Goal: Task Accomplishment & Management: Manage account settings

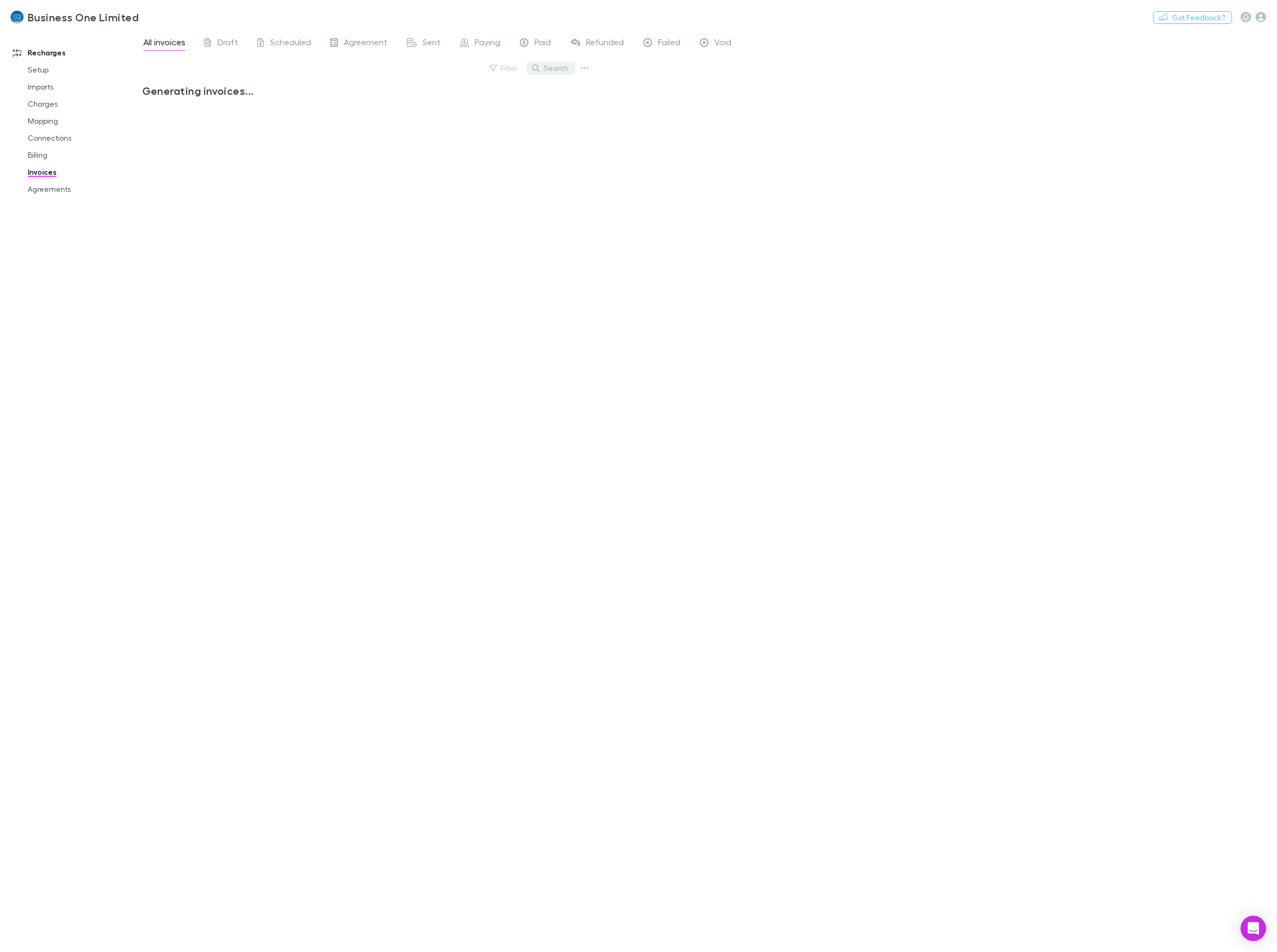
click at [562, 67] on button "Search" at bounding box center [550, 68] width 49 height 13
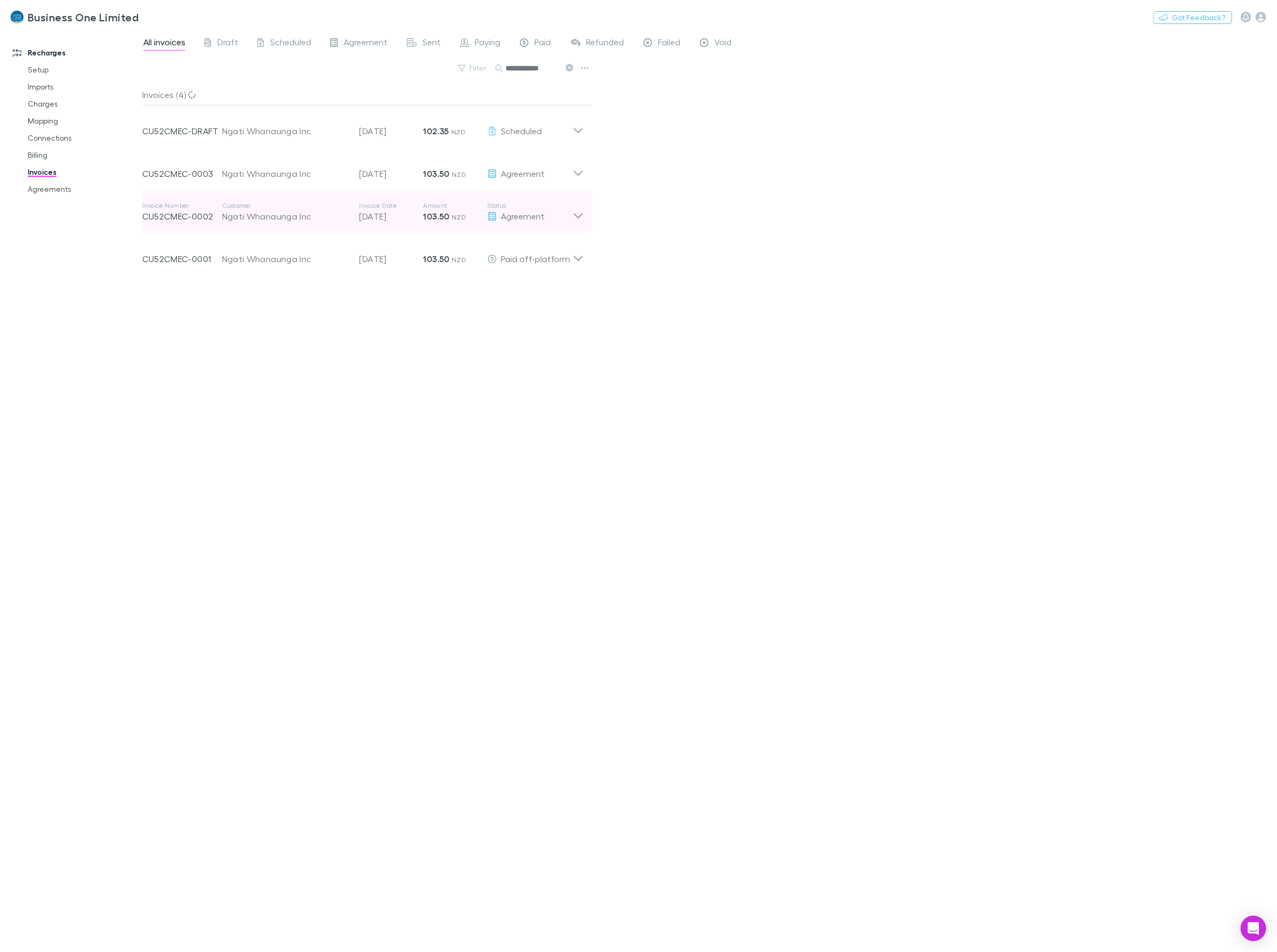
type input "**********"
click at [579, 206] on icon at bounding box center [578, 211] width 11 height 21
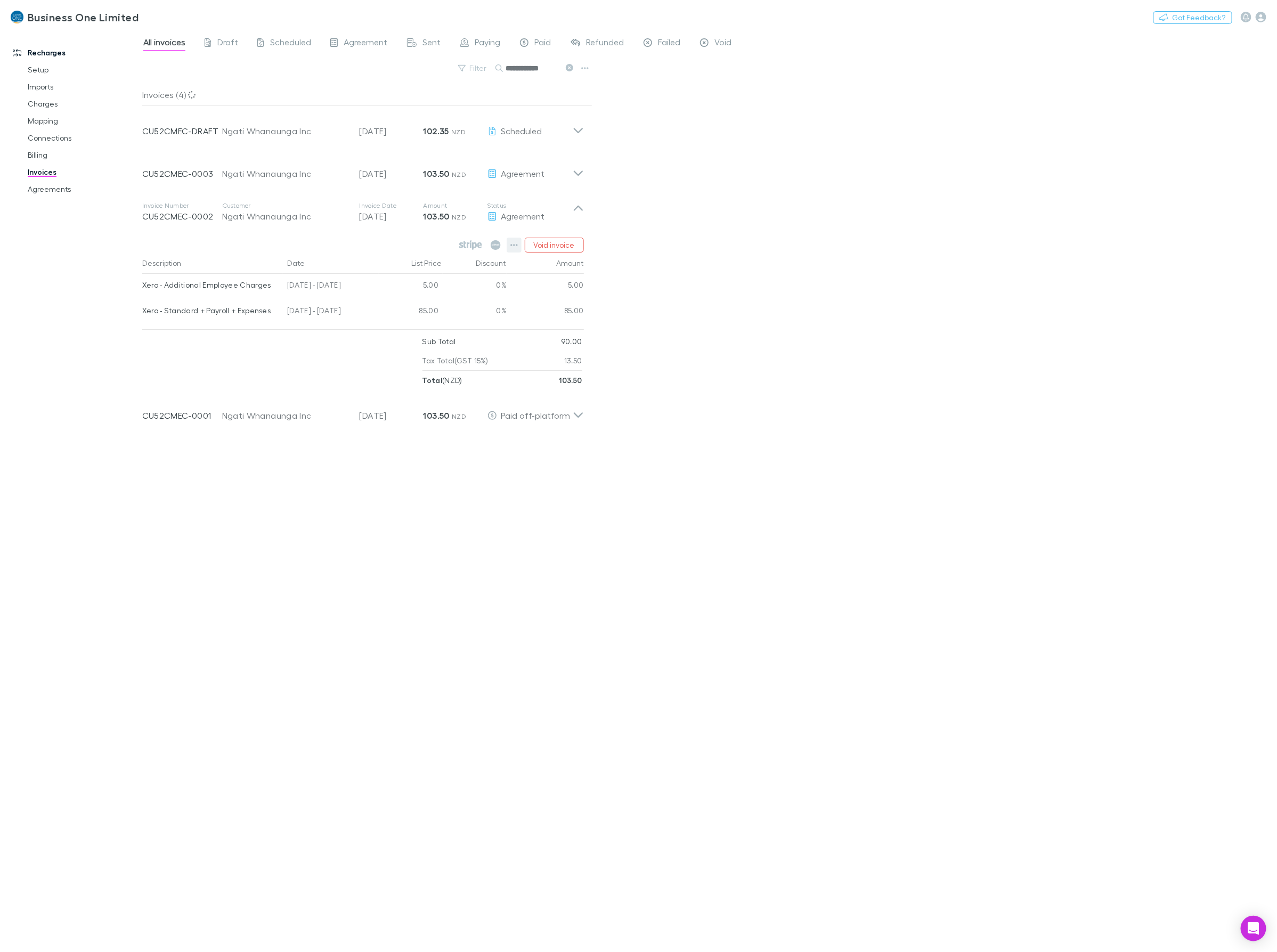
click at [509, 243] on button "button" at bounding box center [514, 245] width 15 height 15
click at [408, 309] on p "Mark as paid" at bounding box center [449, 307] width 129 height 13
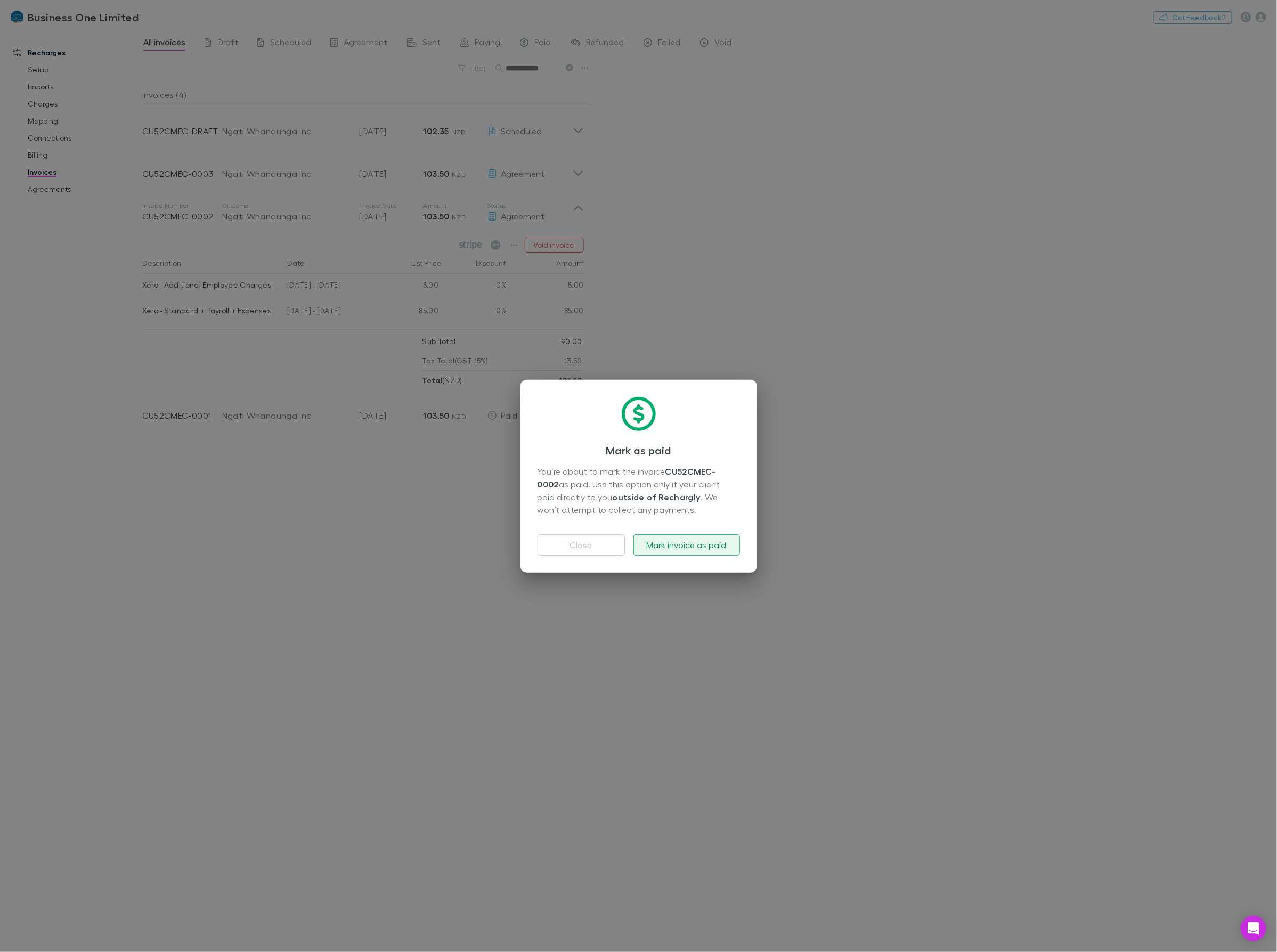
click at [709, 537] on button "Mark invoice as paid" at bounding box center [686, 544] width 106 height 21
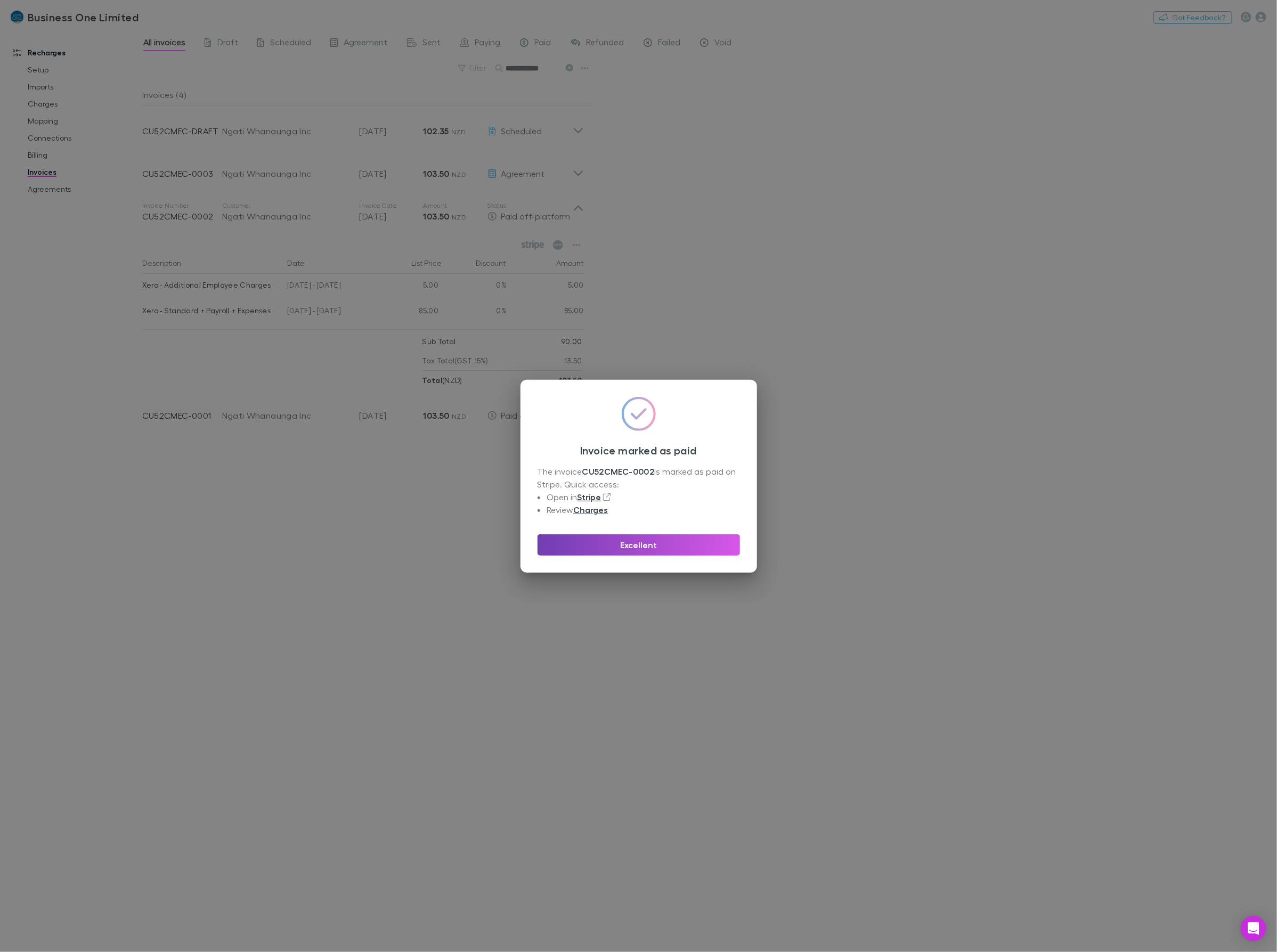
click at [643, 548] on button "Excellent" at bounding box center [638, 544] width 203 height 21
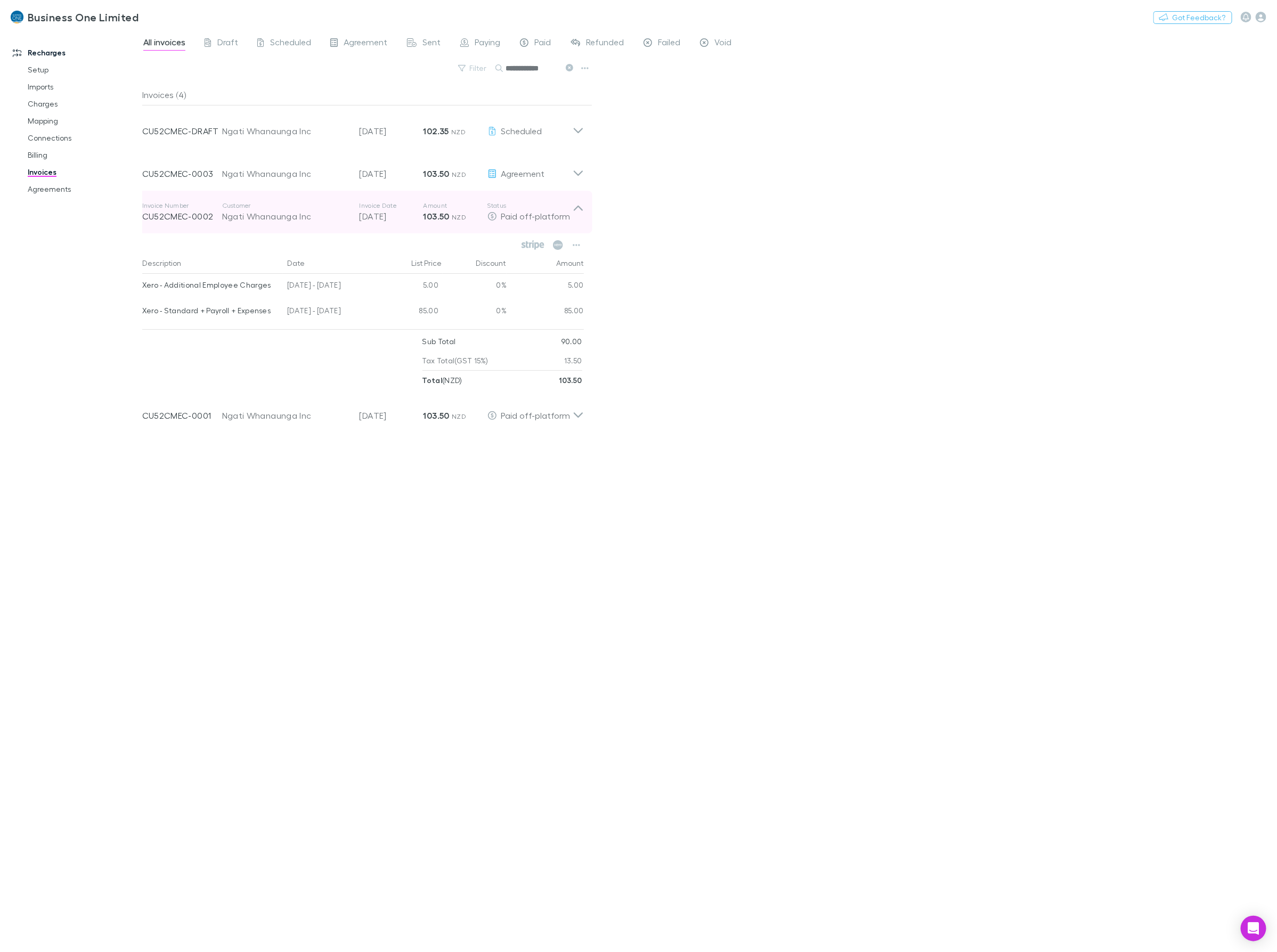
click at [574, 208] on icon at bounding box center [578, 211] width 11 height 21
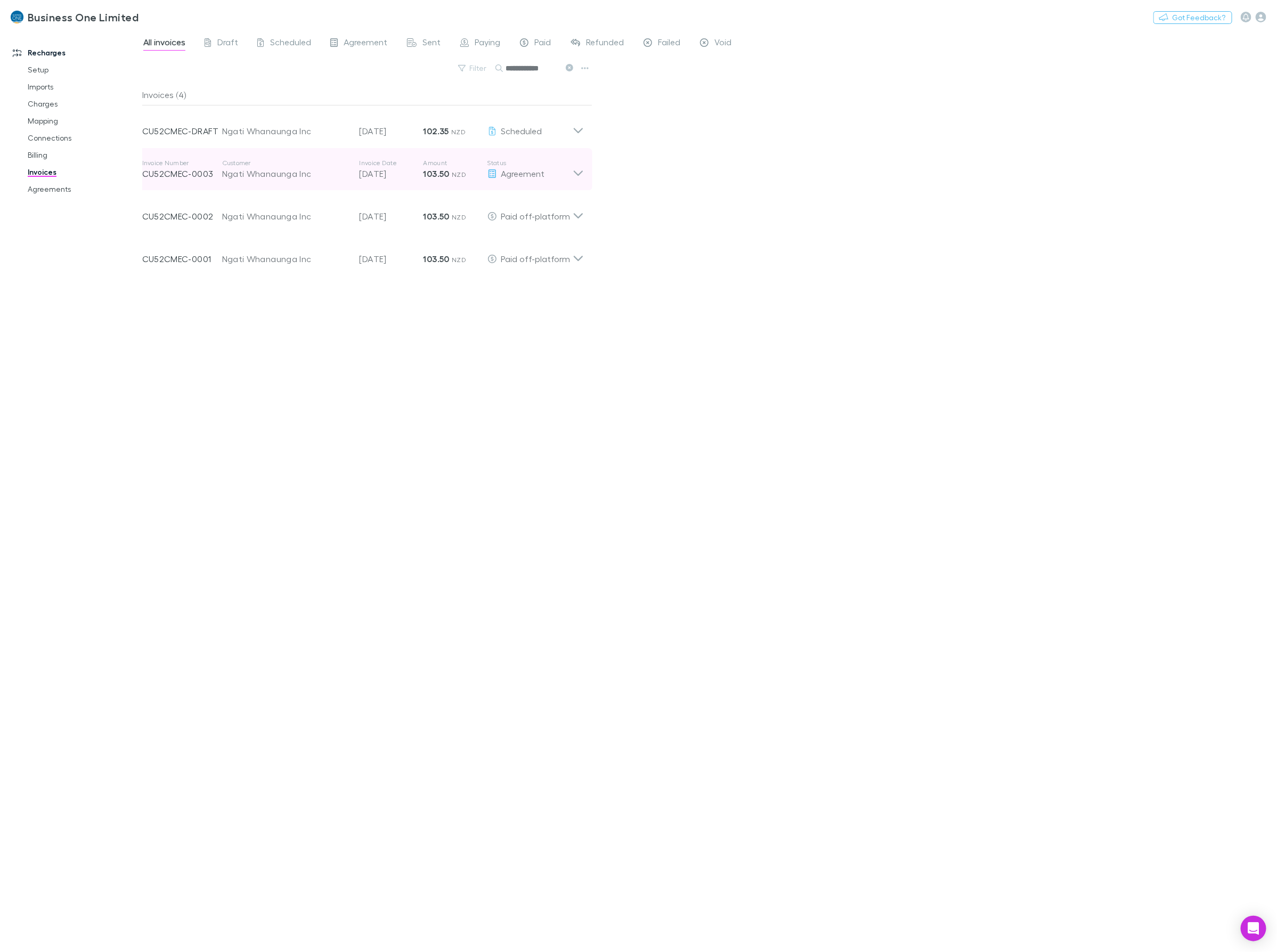
click at [578, 172] on icon at bounding box center [578, 169] width 11 height 21
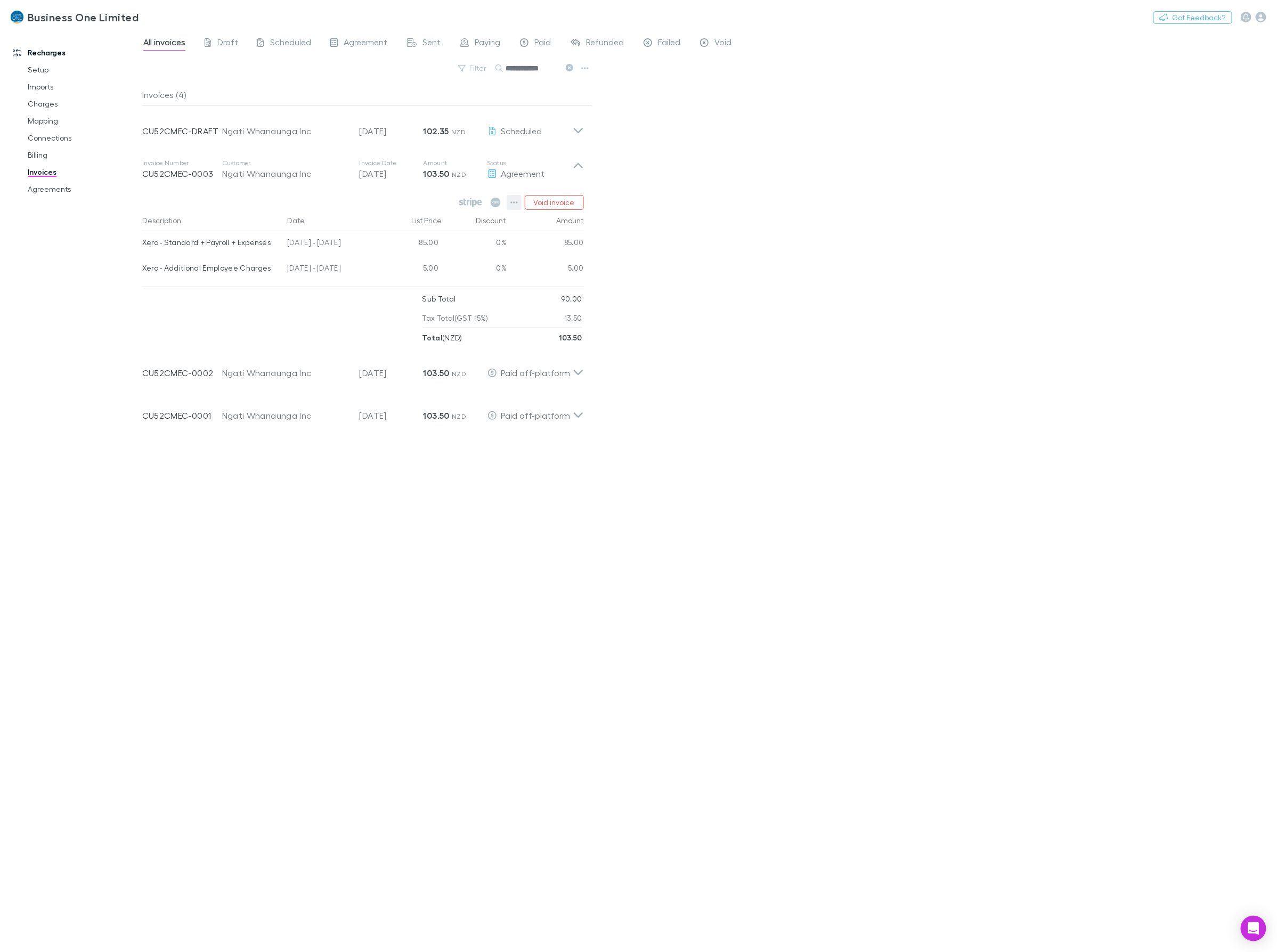
click at [511, 199] on icon "button" at bounding box center [514, 202] width 7 height 8
click at [421, 267] on p "Mark as paid" at bounding box center [449, 265] width 129 height 13
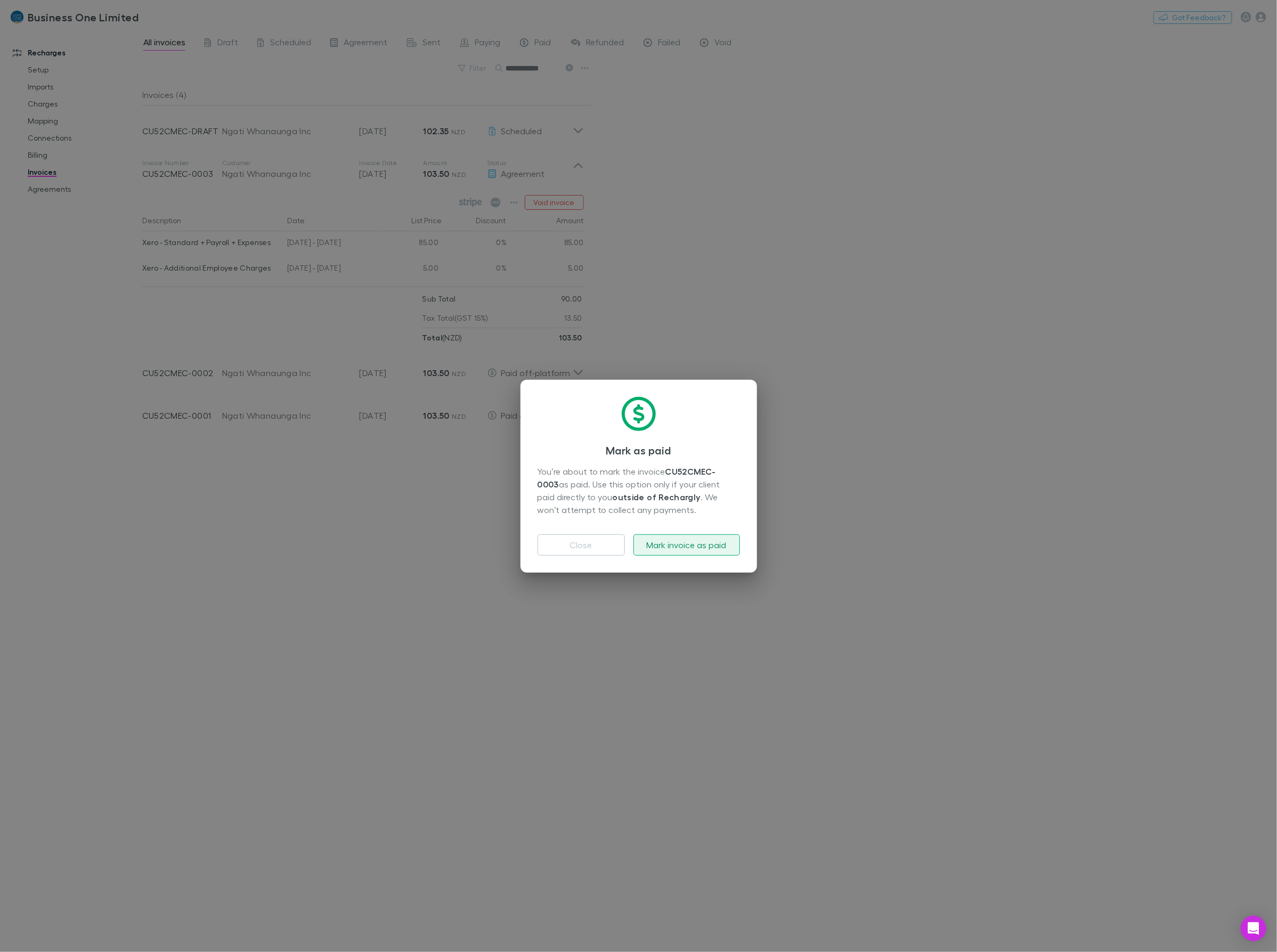
click at [672, 537] on button "Mark invoice as paid" at bounding box center [686, 544] width 106 height 21
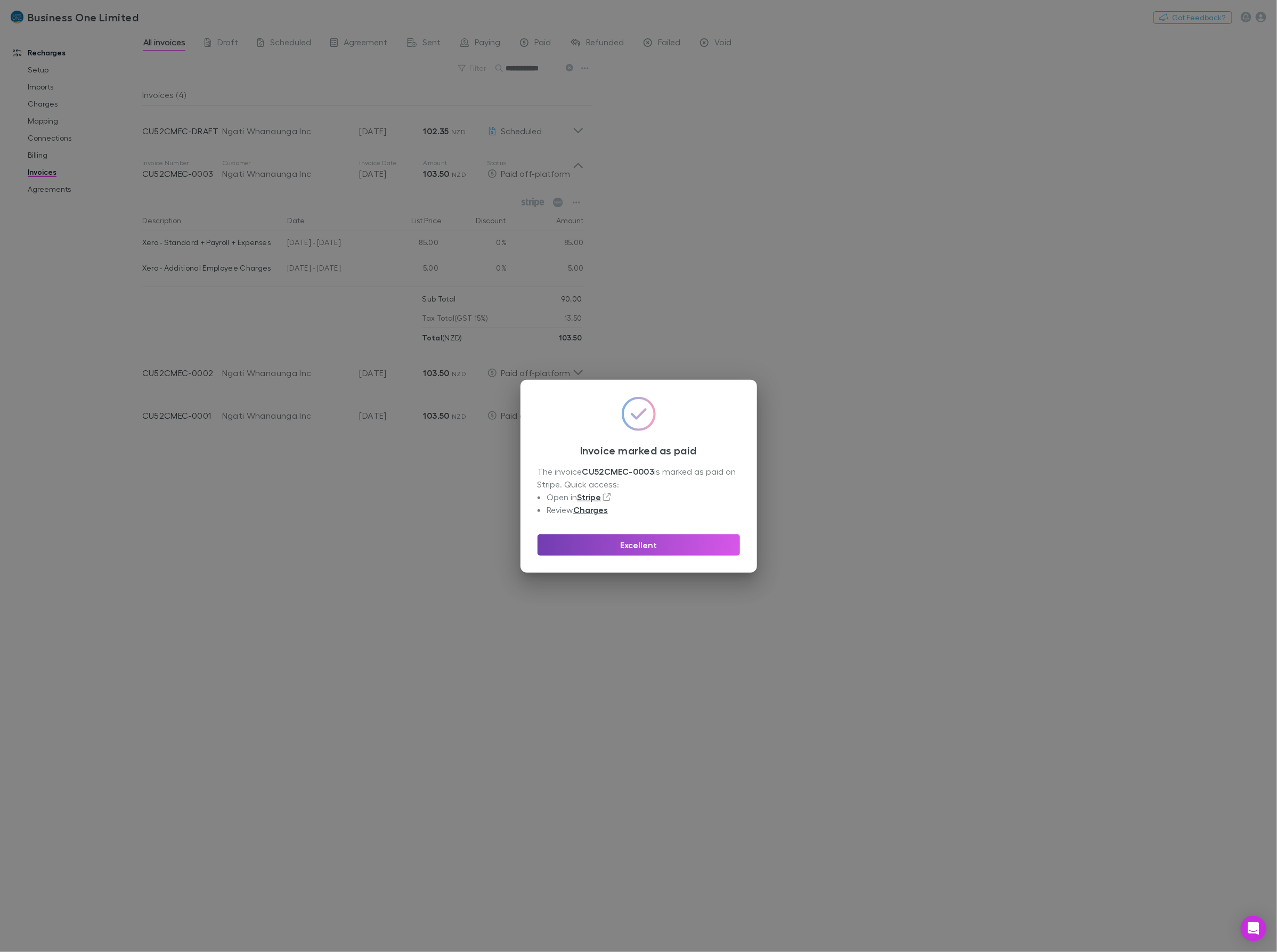
click at [677, 548] on button "Excellent" at bounding box center [638, 544] width 203 height 21
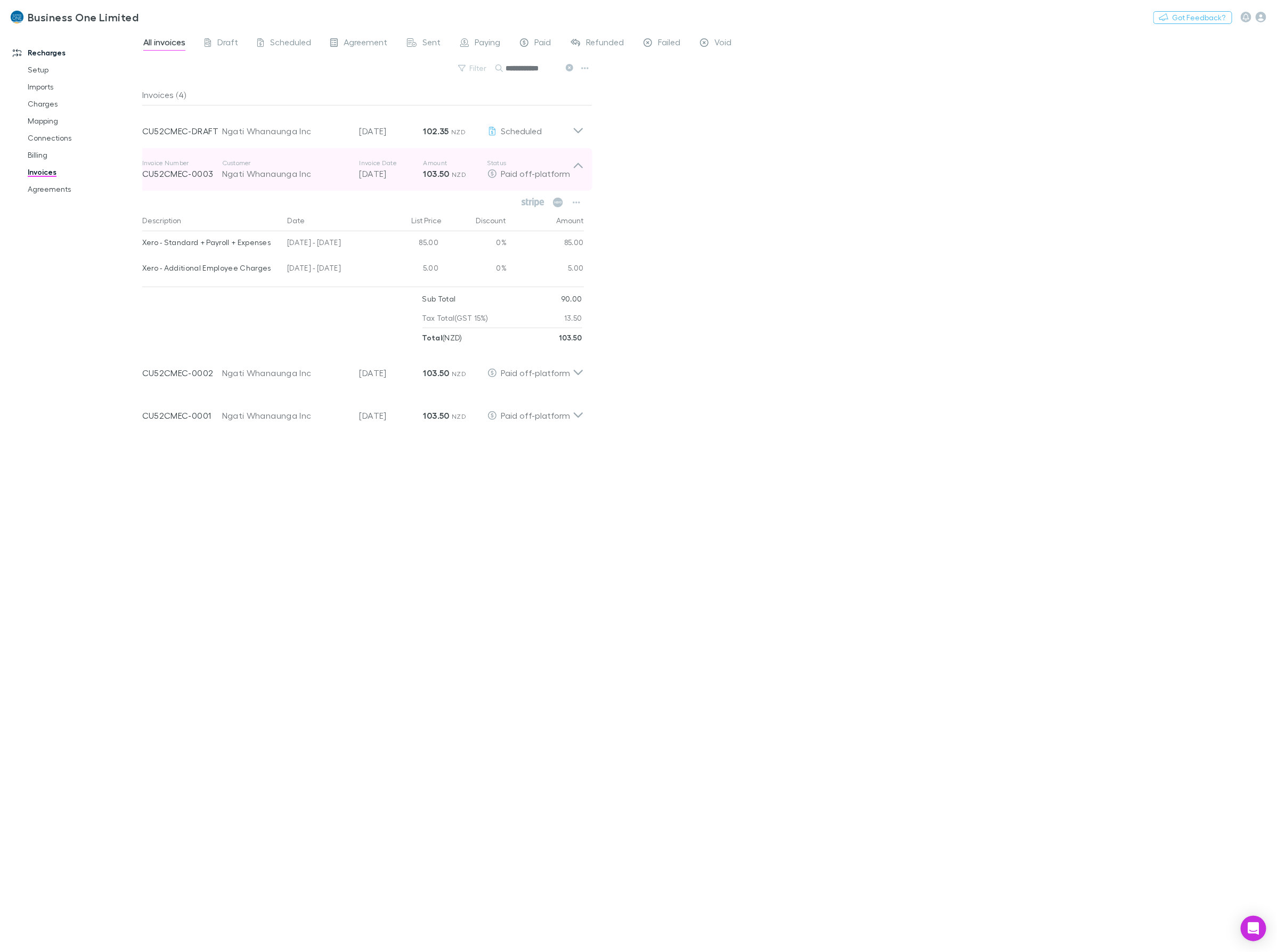
click at [570, 166] on p "Status" at bounding box center [529, 162] width 85 height 8
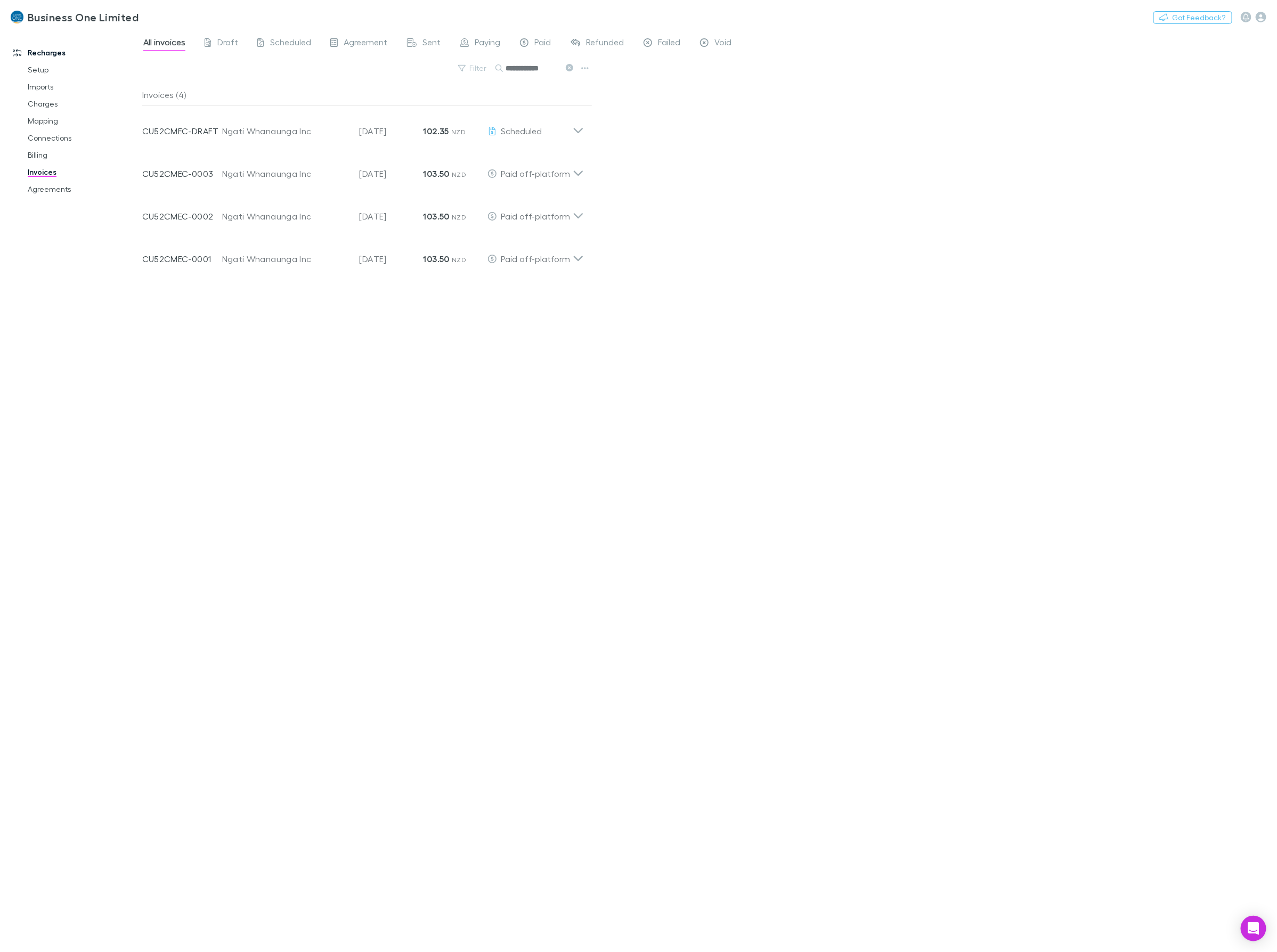
click at [685, 176] on div "**********" at bounding box center [709, 491] width 1135 height 922
